Goal: Find specific page/section: Find specific page/section

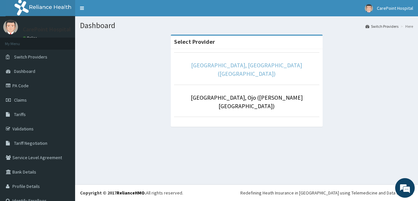
click at [192, 65] on link "[GEOGRAPHIC_DATA], [GEOGRAPHIC_DATA] ([GEOGRAPHIC_DATA])" at bounding box center [246, 69] width 111 height 16
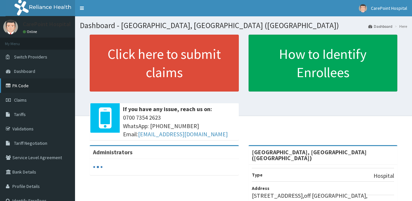
click at [17, 87] on link "PA Code" at bounding box center [37, 85] width 75 height 14
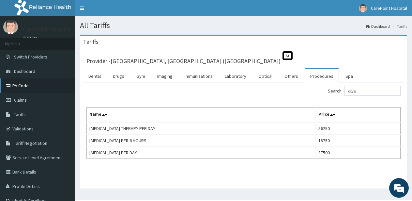
click at [17, 88] on link "PA Code" at bounding box center [37, 85] width 75 height 14
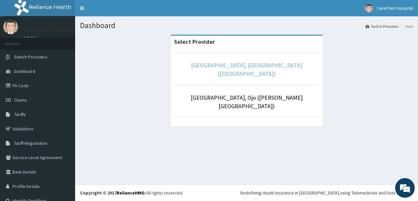
click at [209, 67] on link "[GEOGRAPHIC_DATA], [GEOGRAPHIC_DATA] ([GEOGRAPHIC_DATA])" at bounding box center [246, 69] width 111 height 16
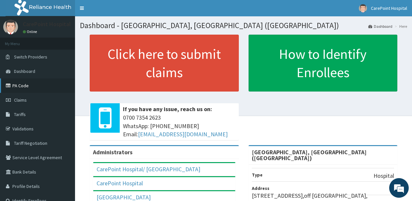
click at [14, 91] on link "PA Code" at bounding box center [37, 85] width 75 height 14
